Goal: Task Accomplishment & Management: Manage account settings

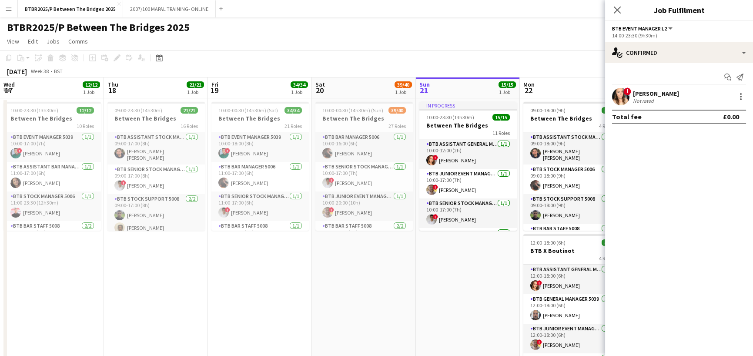
scroll to position [0, 270]
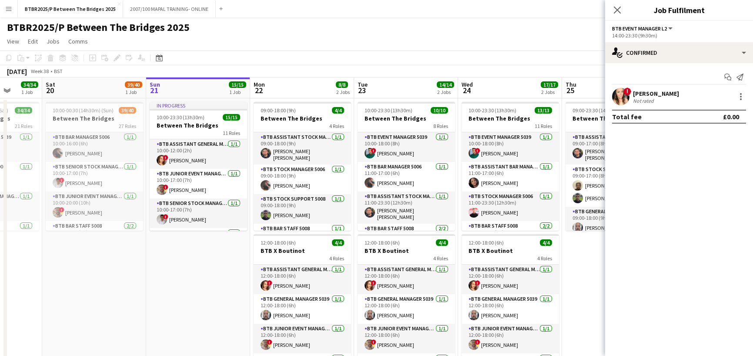
click at [202, 95] on app-calendar-viewport "Wed 17 12/12 1 Job Thu 18 21/21 1 Job Fri 19 34/34 1 Job Sat 20 39/40 1 Job Sun…" at bounding box center [376, 228] width 753 height 303
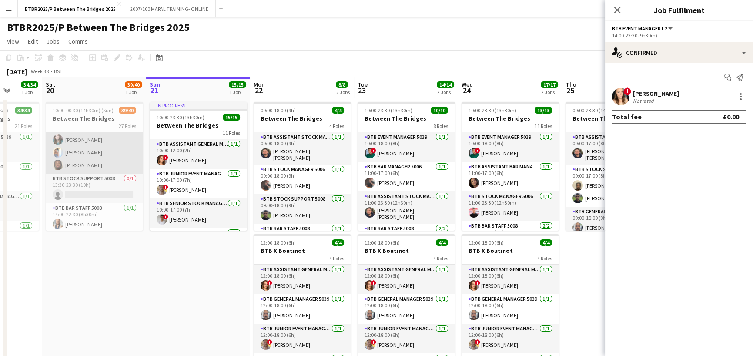
scroll to position [478, 0]
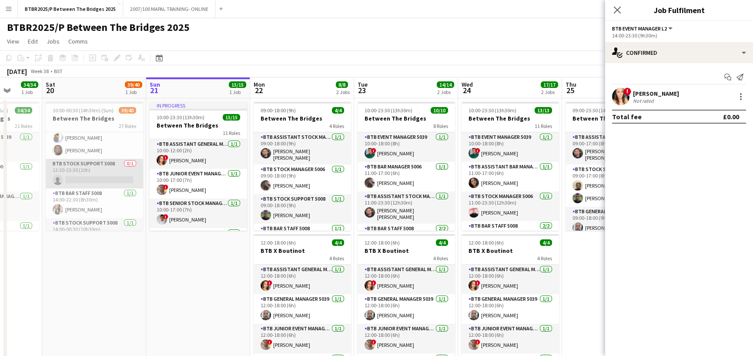
click at [107, 174] on app-card-role "BTB Stock support 5008 0/1 13:30-23:30 (10h) single-neutral-actions" at bounding box center [94, 174] width 97 height 30
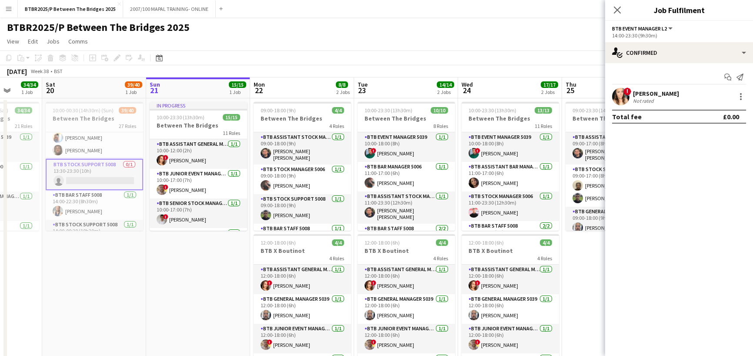
click at [98, 176] on app-card-role "BTB Stock support 5008 0/1 13:30-23:30 (10h) single-neutral-actions" at bounding box center [94, 174] width 97 height 31
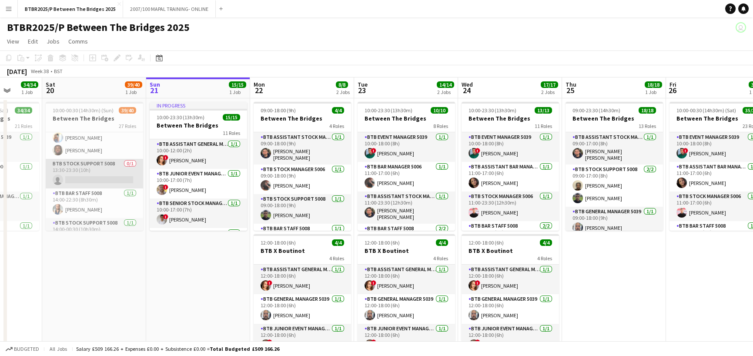
click at [98, 176] on app-card-role "BTB Stock support 5008 0/1 13:30-23:30 (10h) single-neutral-actions" at bounding box center [94, 174] width 97 height 30
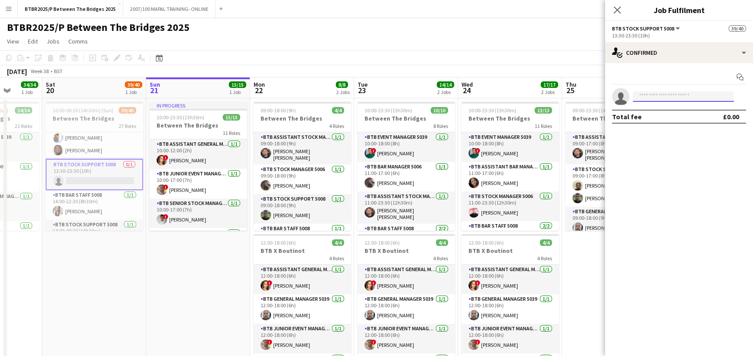
click at [664, 98] on input at bounding box center [683, 96] width 101 height 10
type input "*"
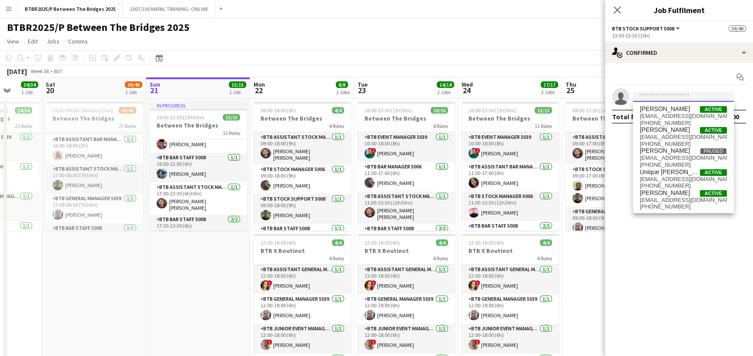
scroll to position [284, 0]
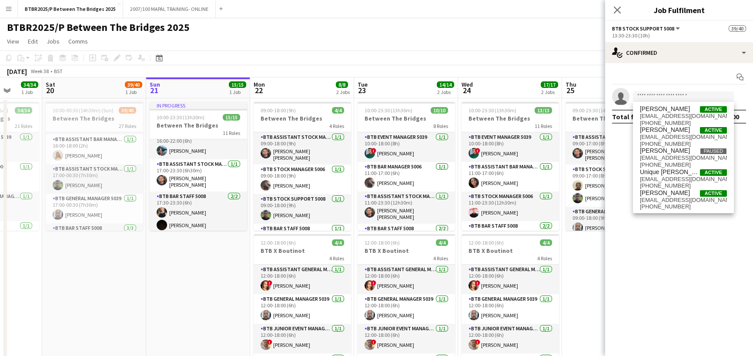
click at [192, 175] on app-card-role "BTB Assistant Stock Manager 5006 [DATE] 17:00-23:30 (6h30m) [PERSON_NAME] [PERS…" at bounding box center [198, 175] width 97 height 32
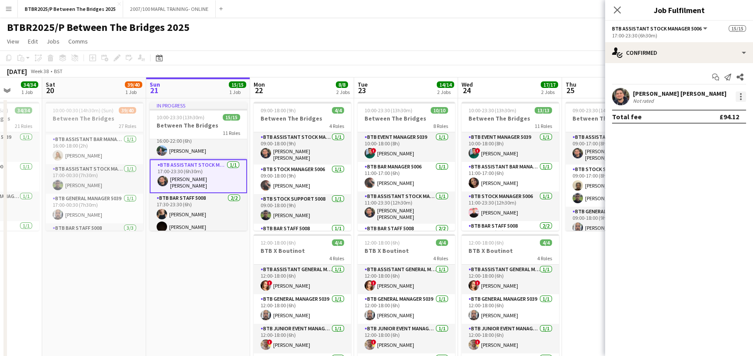
click at [741, 97] on div at bounding box center [741, 96] width 10 height 10
click at [705, 192] on span "Remove" at bounding box center [698, 195] width 26 height 7
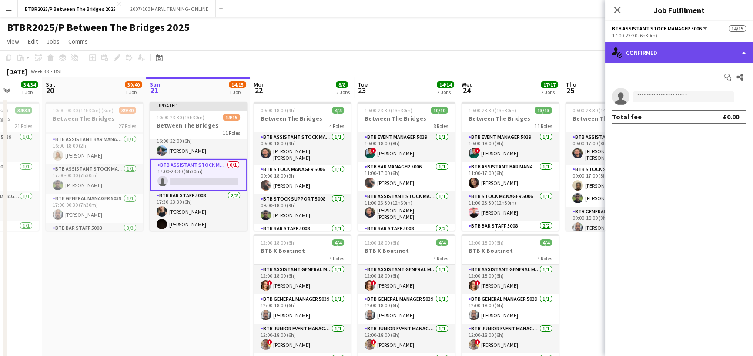
click at [684, 55] on div "single-neutral-actions-check-2 Confirmed" at bounding box center [679, 52] width 148 height 21
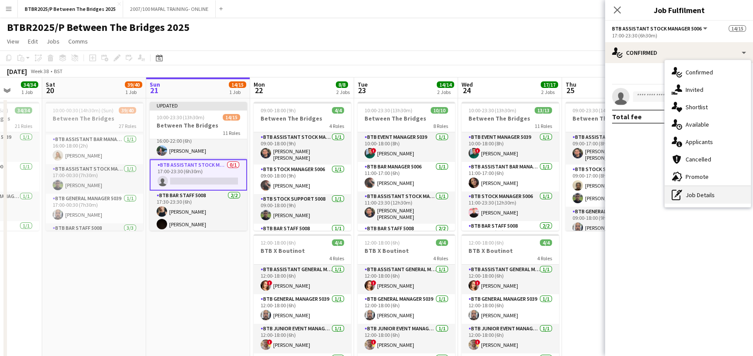
click at [706, 190] on div "pen-write Job Details" at bounding box center [708, 194] width 86 height 17
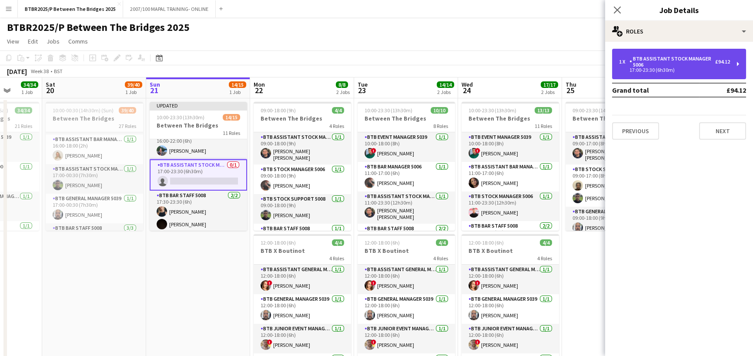
click at [679, 73] on div "1 x BTB Assistant Stock Manager 5006 £94.12 17:00-23:30 (6h30m)" at bounding box center [679, 64] width 134 height 30
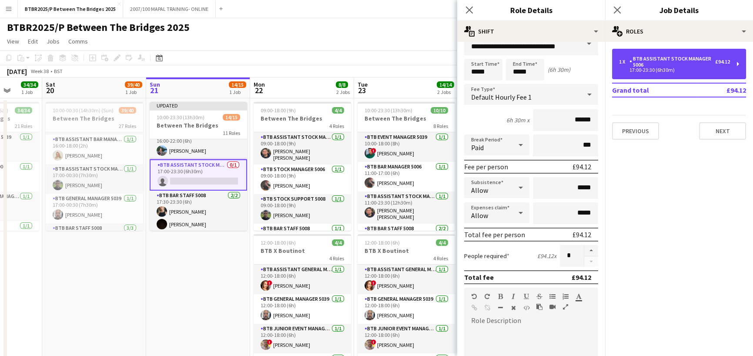
scroll to position [0, 0]
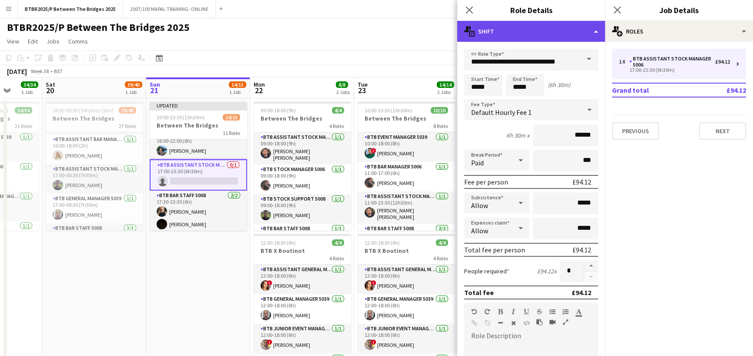
click at [550, 33] on div "multiple-actions-text Shift" at bounding box center [531, 31] width 148 height 21
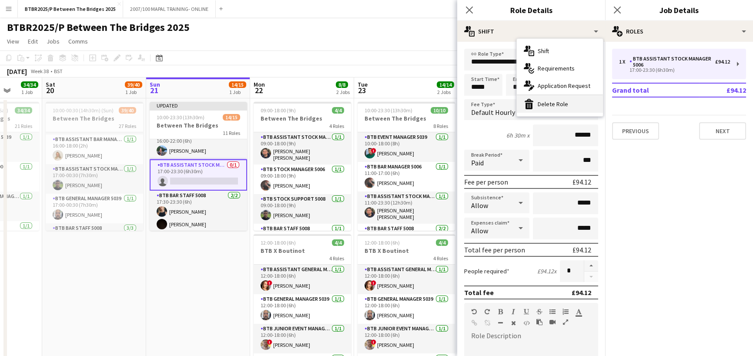
click at [563, 104] on div "bin-2 Delete Role" at bounding box center [560, 103] width 86 height 17
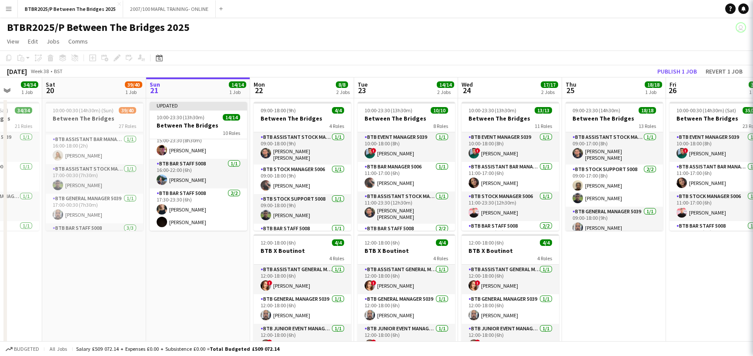
scroll to position [254, 0]
click at [482, 26] on div "BTBR2025/P Between The Bridges 2025 user" at bounding box center [376, 25] width 753 height 17
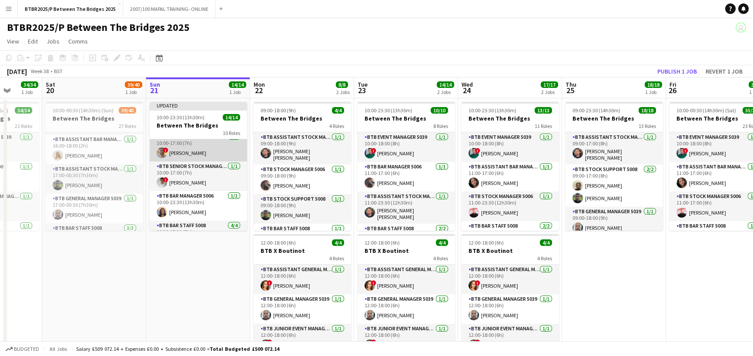
scroll to position [0, 0]
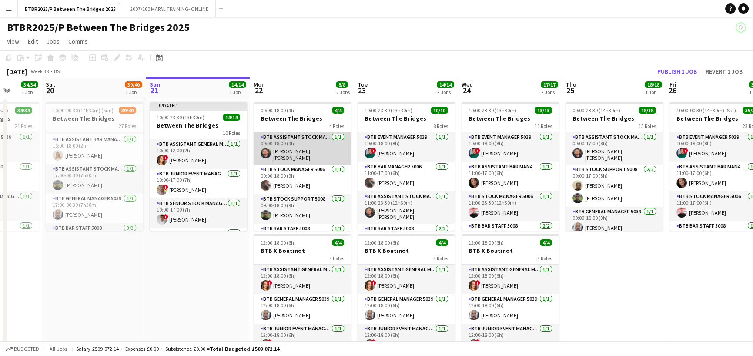
click at [317, 145] on app-card-role "BTB Assistant Stock Manager 5006 [DATE] 09:00-18:00 (9h) [PERSON_NAME] [PERSON_…" at bounding box center [302, 148] width 97 height 32
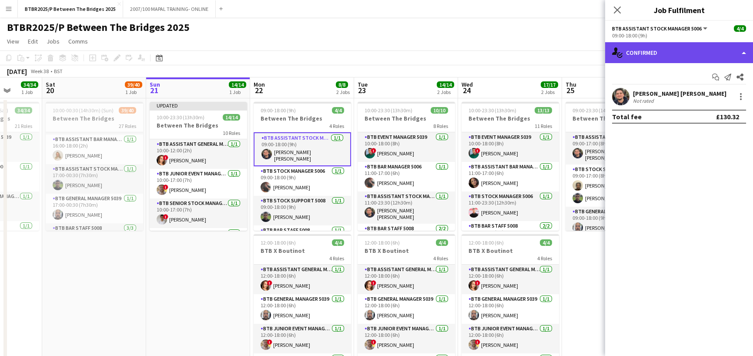
click at [741, 56] on div "single-neutral-actions-check-2 Confirmed" at bounding box center [679, 52] width 148 height 21
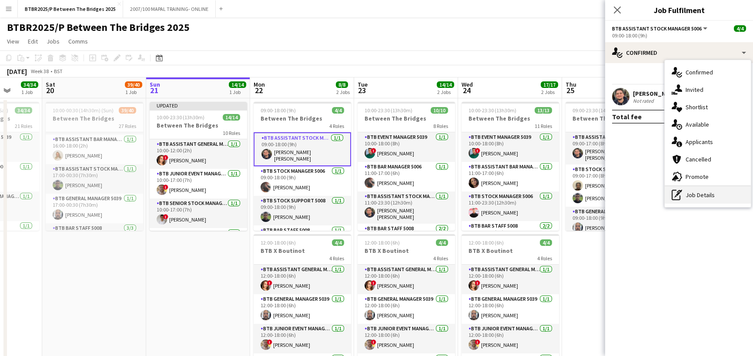
click at [713, 201] on div "pen-write Job Details" at bounding box center [708, 194] width 86 height 17
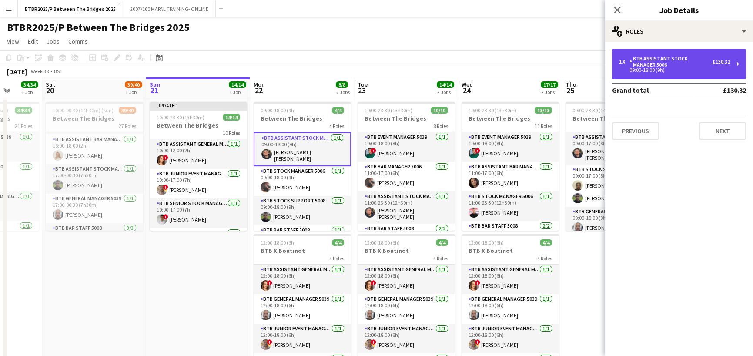
click at [674, 71] on div "09:00-18:00 (9h)" at bounding box center [674, 70] width 111 height 4
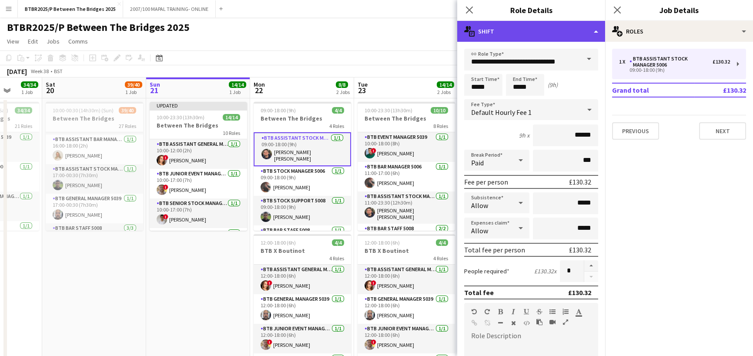
click at [553, 30] on div "multiple-actions-text Shift" at bounding box center [531, 31] width 148 height 21
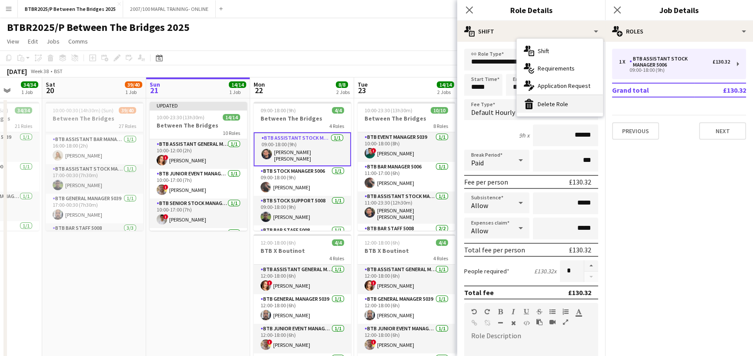
click at [562, 97] on div "bin-2 Delete Role" at bounding box center [560, 103] width 86 height 17
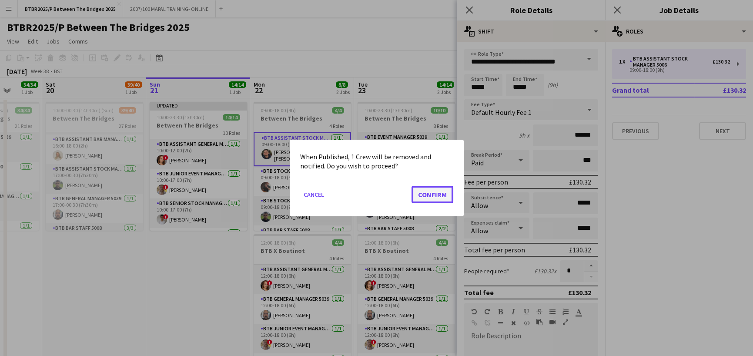
click at [441, 195] on button "Confirm" at bounding box center [432, 194] width 42 height 17
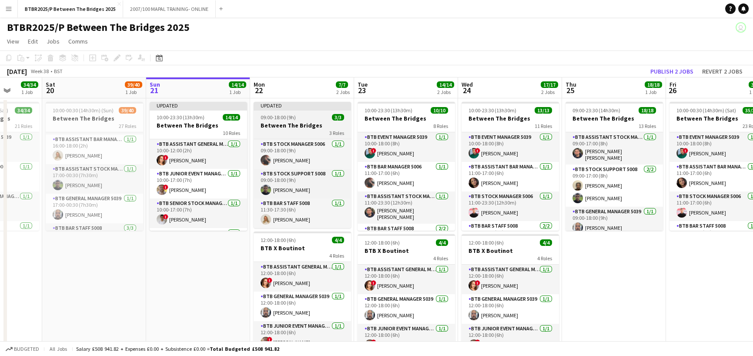
click at [307, 117] on div "09:00-18:00 (9h) 3/3" at bounding box center [302, 117] width 97 height 7
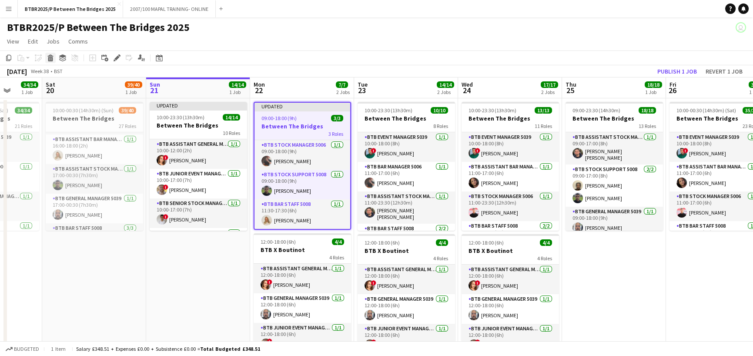
click at [47, 58] on icon "Delete" at bounding box center [50, 57] width 7 height 7
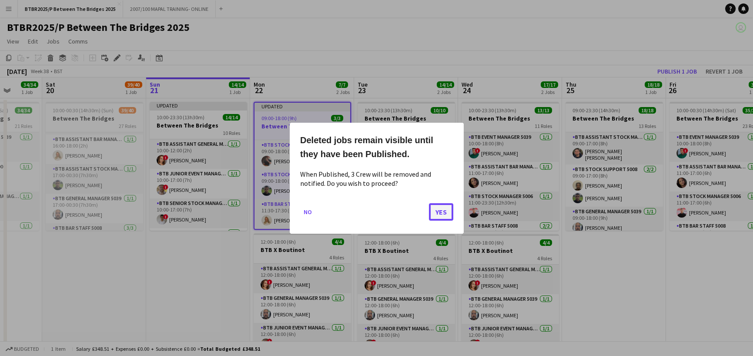
click at [438, 210] on button "Yes" at bounding box center [441, 211] width 24 height 17
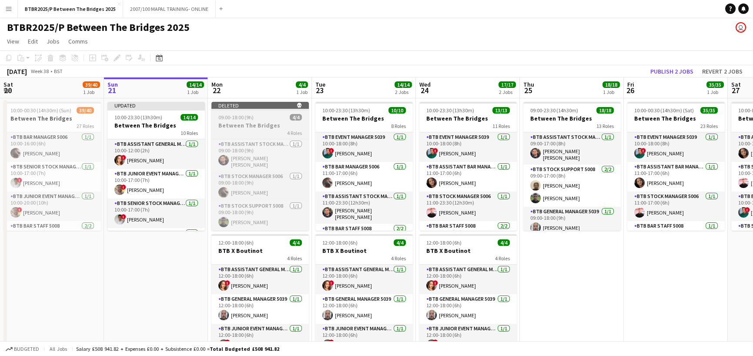
drag, startPoint x: 262, startPoint y: 122, endPoint x: 239, endPoint y: 119, distance: 23.3
click at [239, 119] on span "09:00-18:00 (9h)" at bounding box center [235, 117] width 35 height 7
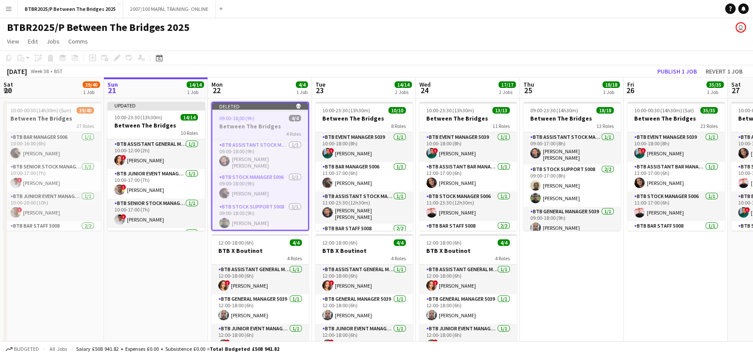
scroll to position [0, 207]
drag, startPoint x: 252, startPoint y: 122, endPoint x: 234, endPoint y: 118, distance: 18.3
click at [234, 118] on span "09:00-18:00 (9h)" at bounding box center [237, 118] width 35 height 7
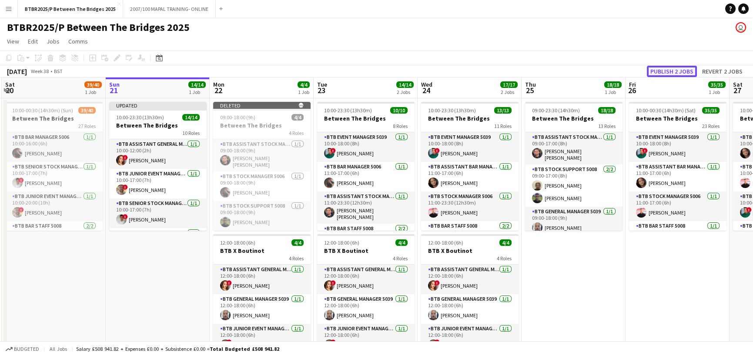
click at [666, 74] on button "Publish 2 jobs" at bounding box center [672, 71] width 50 height 11
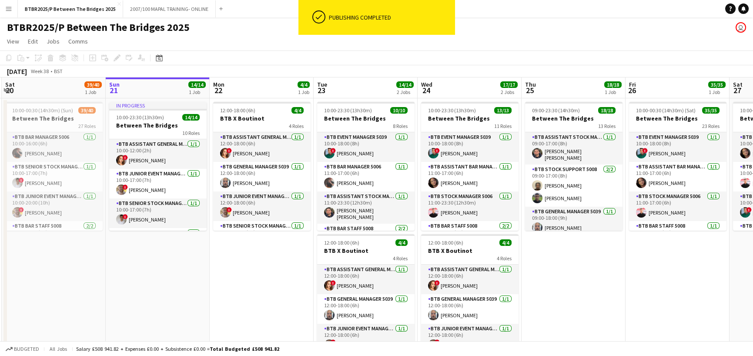
click at [257, 27] on div "BTBR2025/P Between The Bridges 2025 user" at bounding box center [376, 25] width 753 height 17
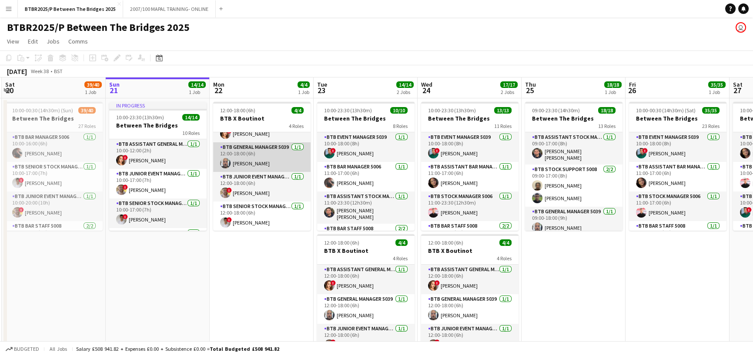
scroll to position [0, 0]
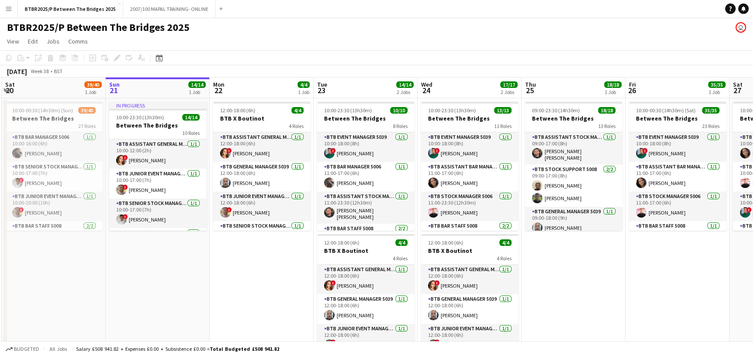
click at [291, 61] on app-toolbar "Copy Paste Paste Ctrl+V Paste with crew Ctrl+Shift+V Paste linked Job Delete Gr…" at bounding box center [376, 57] width 753 height 15
click at [291, 40] on app-page-menu "View Day view expanded Day view collapsed Month view Date picker Jump to today …" at bounding box center [376, 42] width 753 height 17
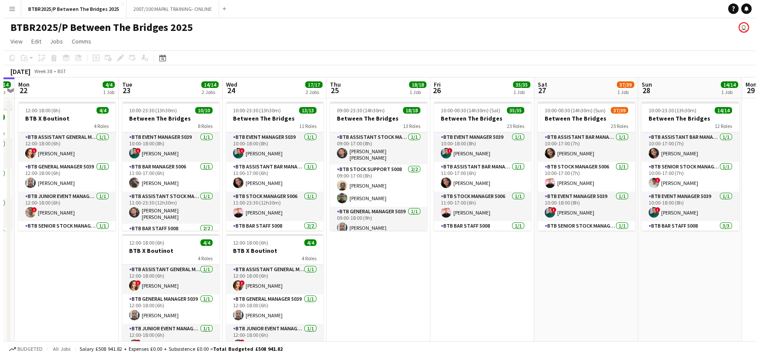
scroll to position [0, 406]
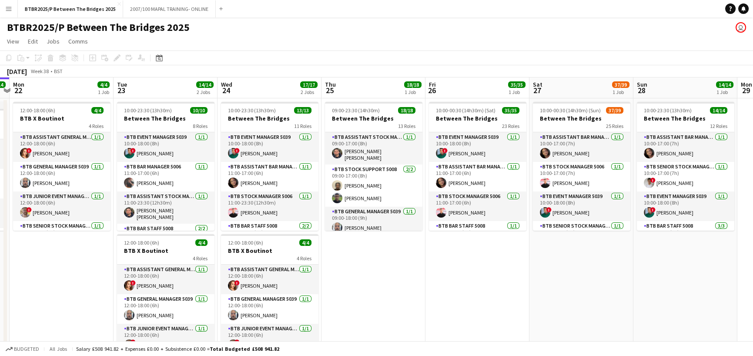
drag, startPoint x: 553, startPoint y: 94, endPoint x: 353, endPoint y: 105, distance: 200.4
click at [353, 105] on app-calendar-viewport "Thu 18 21/21 1 Job Fri 19 34/34 1 Job Sat 20 39/40 1 Job Sun 21 14/14 1 Job Mon…" at bounding box center [376, 228] width 753 height 303
click at [11, 13] on button "Menu" at bounding box center [8, 8] width 17 height 17
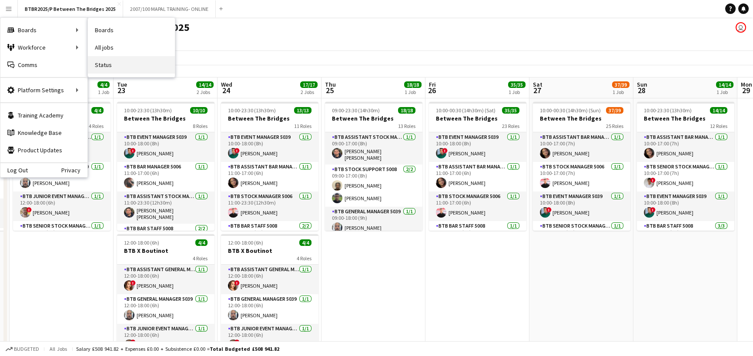
click at [130, 65] on link "Status" at bounding box center [131, 64] width 87 height 17
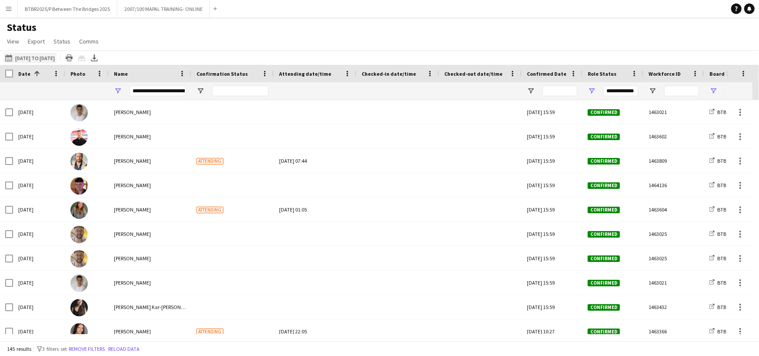
click at [54, 61] on button "This Week 08-09-2025 to 14-09-2025" at bounding box center [29, 58] width 53 height 10
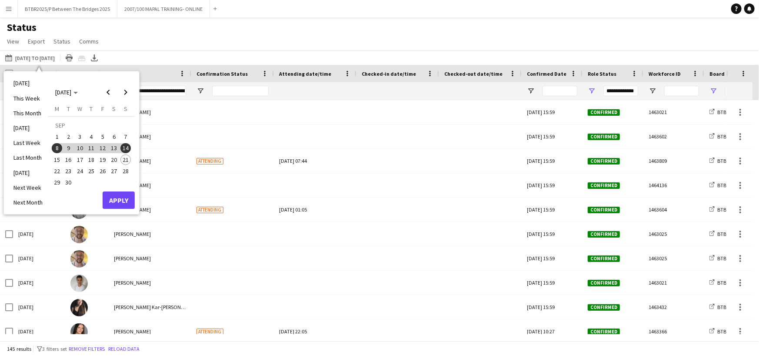
click at [57, 157] on span "15" at bounding box center [57, 159] width 10 height 10
click at [128, 155] on span "21" at bounding box center [125, 159] width 10 height 10
click at [128, 202] on button "Apply" at bounding box center [119, 199] width 32 height 17
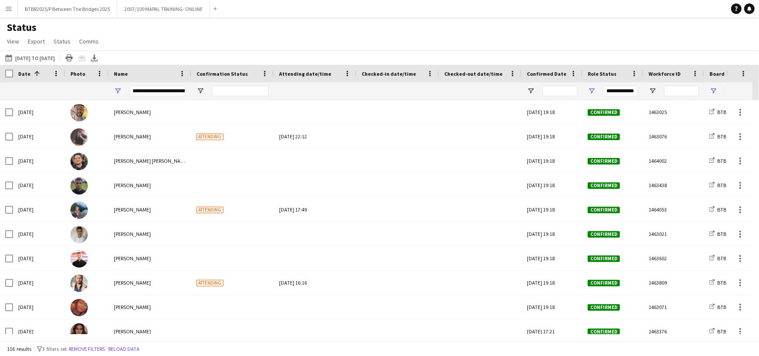
click at [157, 95] on div "**********" at bounding box center [158, 91] width 57 height 10
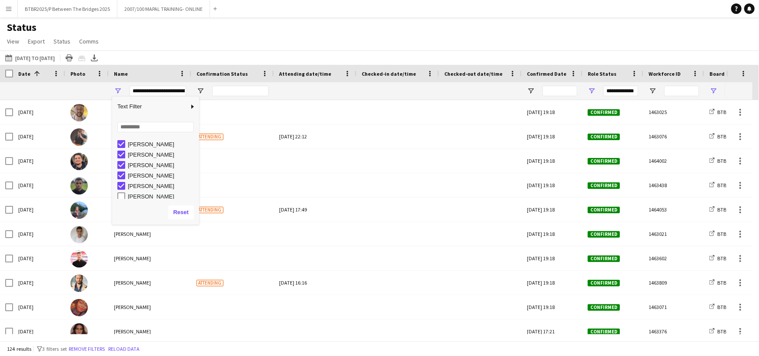
scroll to position [304, 0]
type input "**********"
click at [152, 45] on div "Status View Views Default view BTB upload workforce New starters Payroll checks…" at bounding box center [379, 36] width 759 height 30
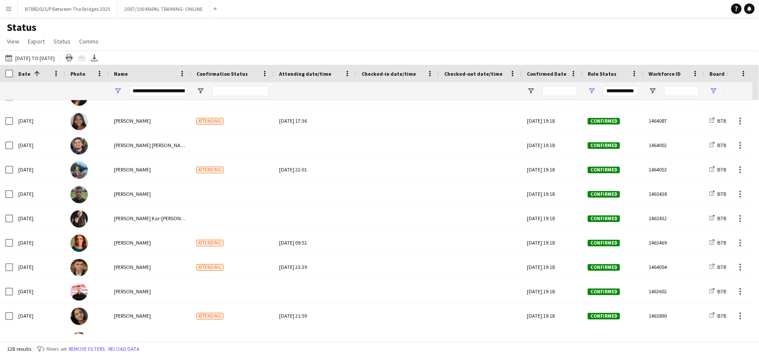
scroll to position [0, 0]
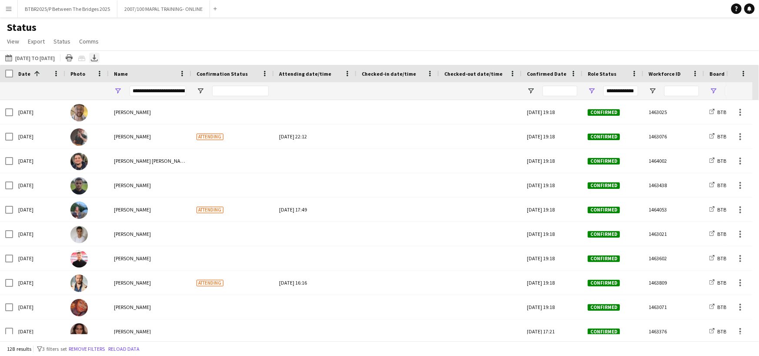
click at [96, 58] on icon at bounding box center [94, 56] width 3 height 5
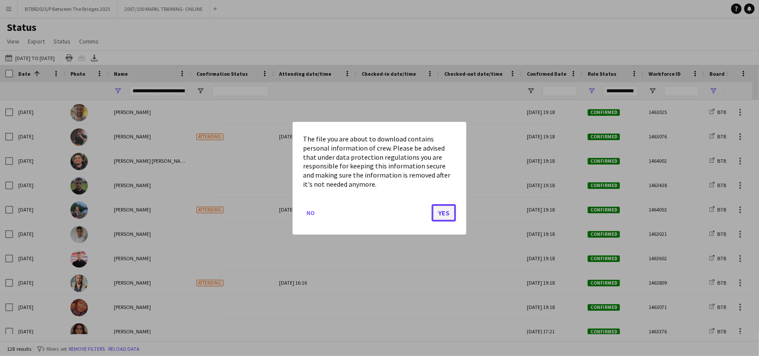
click at [443, 213] on button "Yes" at bounding box center [444, 212] width 24 height 17
